Goal: Task Accomplishment & Management: Manage account settings

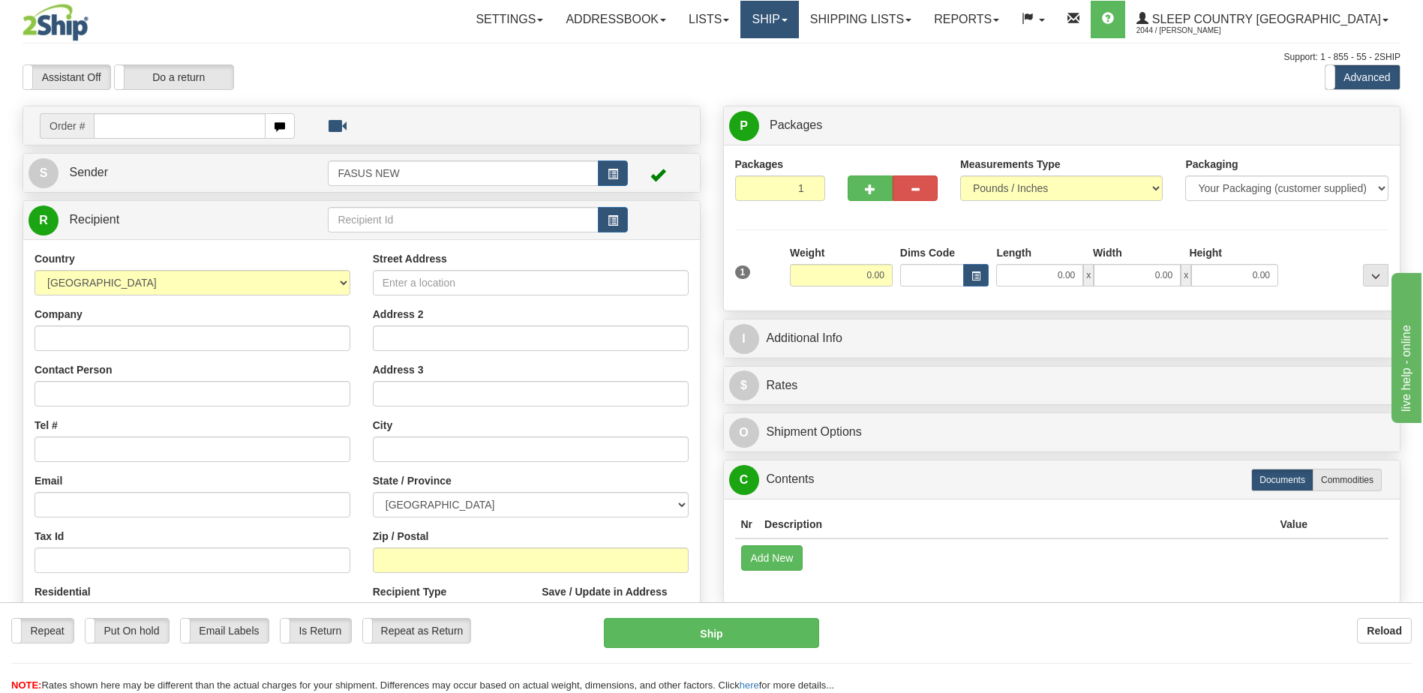
click at [788, 20] on span at bounding box center [785, 20] width 6 height 3
click at [783, 73] on span "OnHold / Order Queue" at bounding box center [730, 72] width 106 height 12
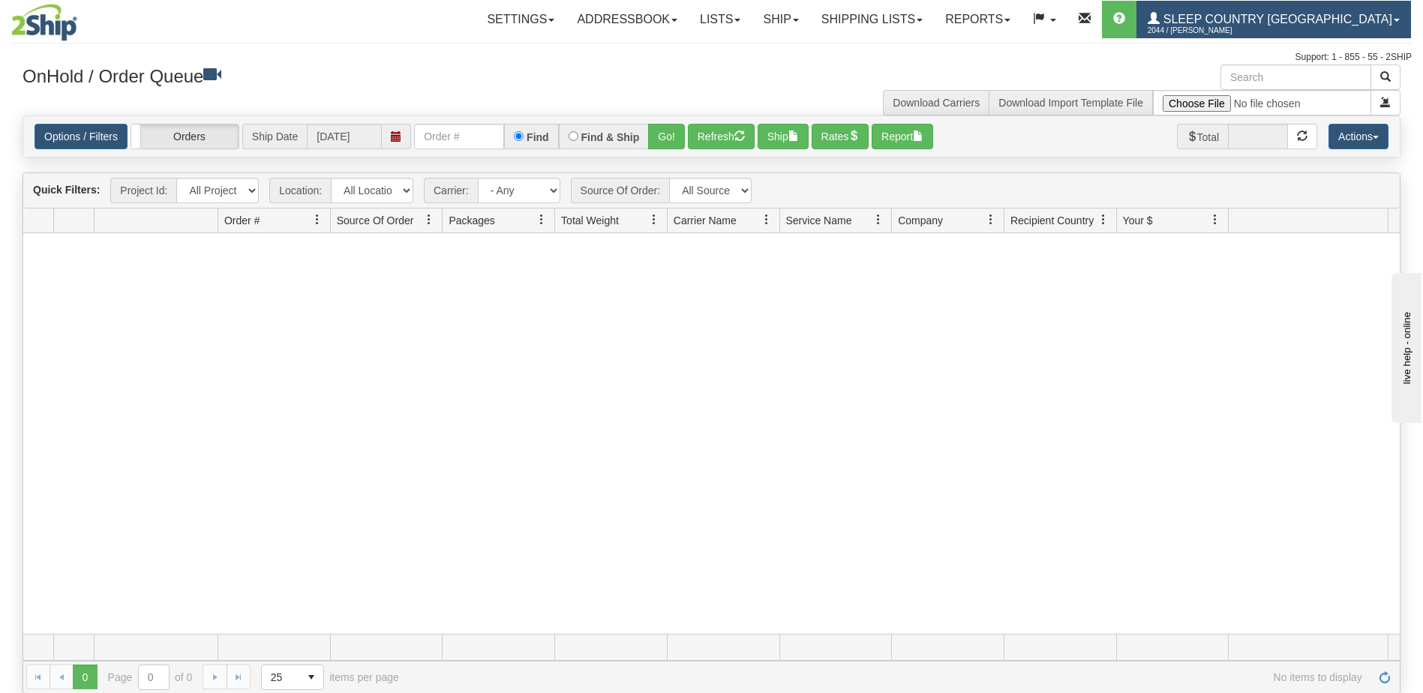
click at [1270, 17] on span "Sleep Country [GEOGRAPHIC_DATA]" at bounding box center [1276, 19] width 233 height 13
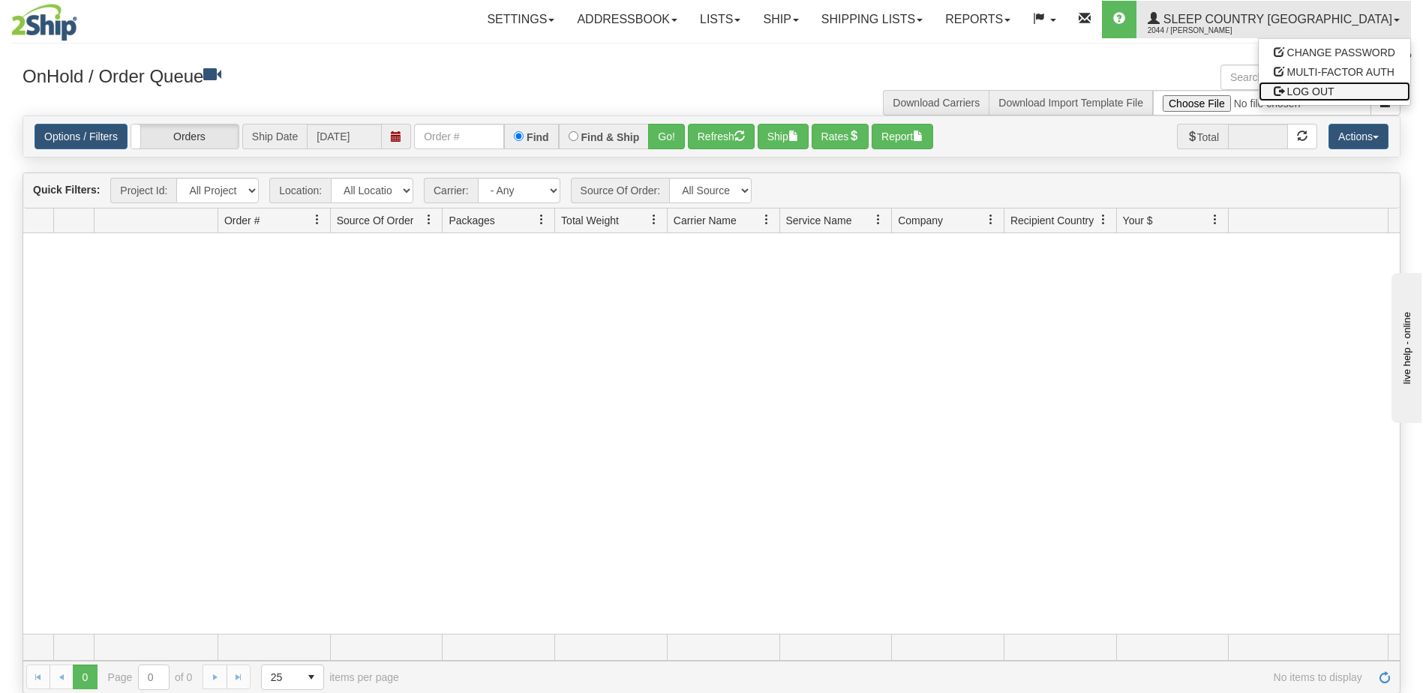
click at [1306, 93] on span "LOG OUT" at bounding box center [1310, 92] width 47 height 12
